Goal: Complete Application Form: Complete application form

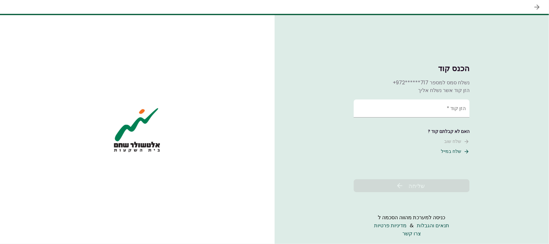
click at [444, 153] on button "שלח במייל" at bounding box center [455, 151] width 29 height 7
paste input "******"
click at [416, 102] on input "******" at bounding box center [411, 108] width 116 height 18
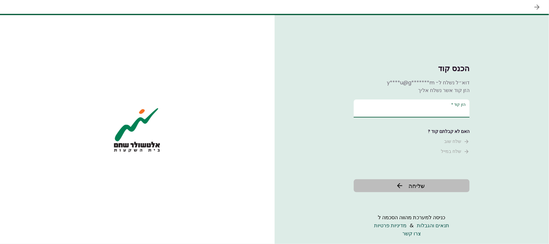
type input "******"
click at [412, 180] on button "שליחה" at bounding box center [411, 185] width 116 height 13
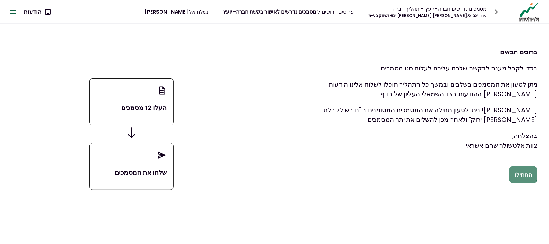
click at [523, 174] on button "התחילו" at bounding box center [523, 174] width 28 height 17
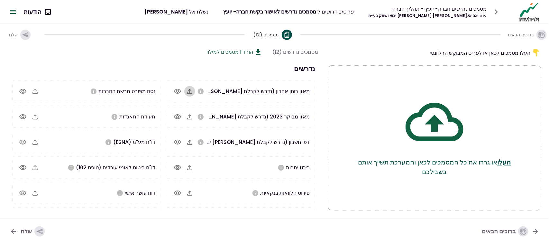
click at [189, 89] on icon "button" at bounding box center [189, 91] width 5 height 5
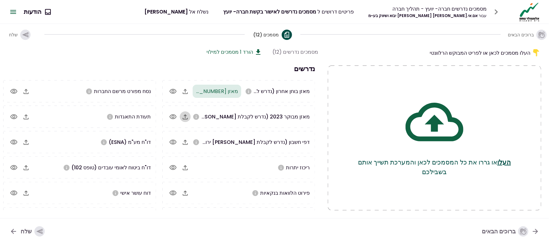
click at [187, 118] on icon "button" at bounding box center [185, 117] width 8 height 8
click at [29, 92] on icon "button" at bounding box center [26, 91] width 8 height 8
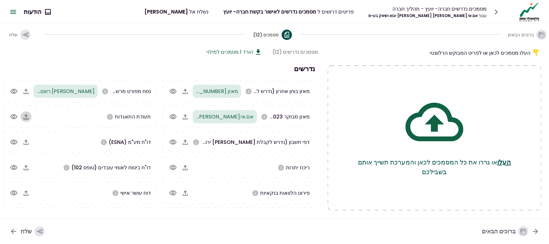
click at [29, 115] on icon "button" at bounding box center [26, 117] width 8 height 8
click at [26, 142] on icon "button" at bounding box center [26, 142] width 8 height 8
click at [26, 165] on icon "button" at bounding box center [26, 168] width 8 height 8
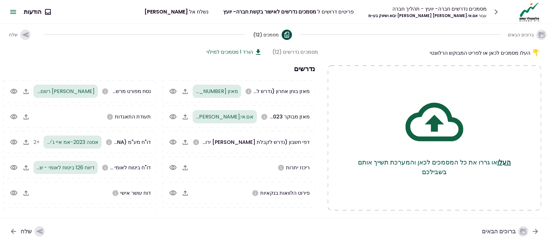
scroll to position [19, 0]
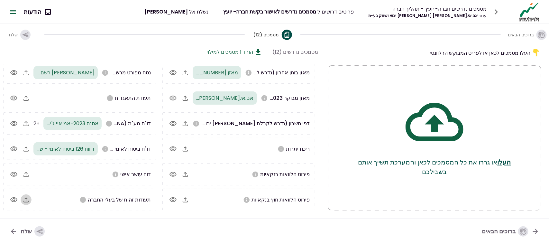
click at [28, 198] on icon "button" at bounding box center [25, 199] width 5 height 5
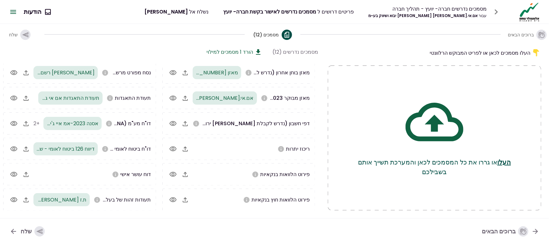
click at [200, 25] on div "ברוכים הבאים מסמכים (12) שלח" at bounding box center [274, 34] width 549 height 21
click at [185, 123] on icon "button" at bounding box center [185, 124] width 8 height 8
click at [188, 145] on icon "button" at bounding box center [185, 149] width 8 height 8
click at [185, 173] on icon "button" at bounding box center [185, 174] width 8 height 8
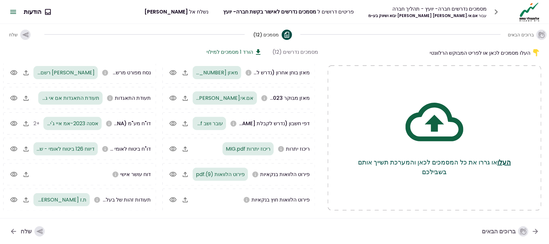
click at [218, 47] on div "העלו מסמכים לכאן או לפריט המבוקש הרלוונטי העלו או גררו את כל המסמכים לכאן והמער…" at bounding box center [274, 131] width 549 height 173
click at [221, 50] on button "הורד 1 מסמכים למילוי" at bounding box center [234, 52] width 56 height 8
click at [25, 228] on div "שלח" at bounding box center [33, 231] width 24 height 10
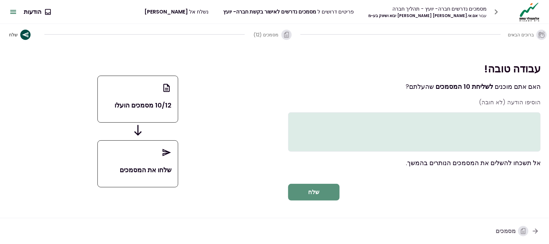
click at [311, 193] on button "שלח" at bounding box center [313, 191] width 51 height 17
